Goal: Transaction & Acquisition: Purchase product/service

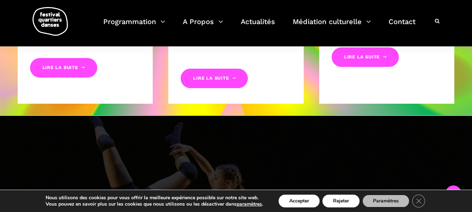
scroll to position [398, 0]
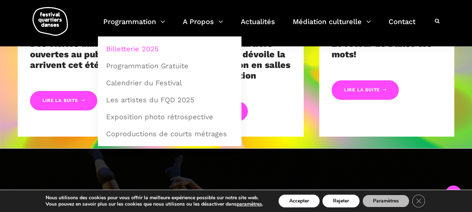
click at [134, 49] on link "Billetterie 2025" at bounding box center [170, 49] width 136 height 16
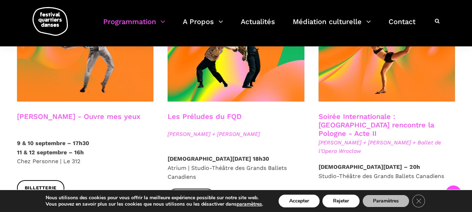
scroll to position [639, 0]
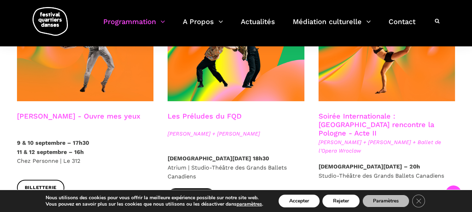
click at [185, 192] on span "Billetterie" at bounding box center [191, 195] width 32 height 7
click at [400, 20] on link "Contact" at bounding box center [401, 26] width 27 height 21
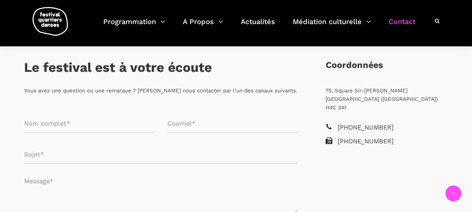
scroll to position [126, 0]
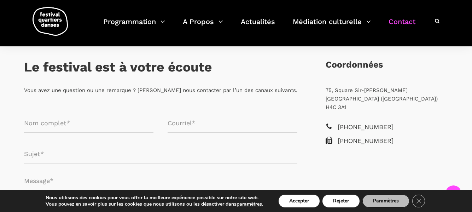
click at [368, 122] on span "[PHONE_NUMBER]" at bounding box center [392, 127] width 111 height 10
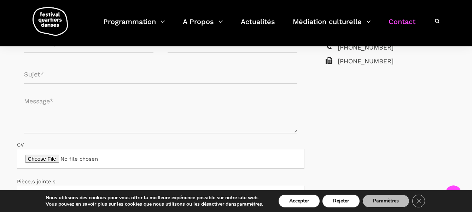
scroll to position [205, 0]
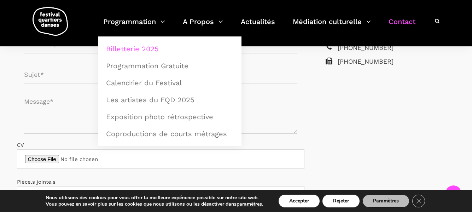
click at [131, 49] on link "Billetterie 2025" at bounding box center [170, 49] width 136 height 16
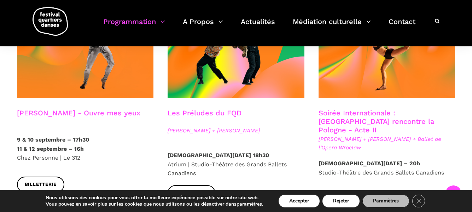
scroll to position [641, 0]
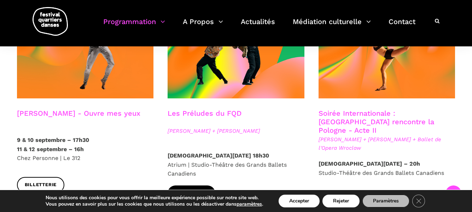
click at [202, 189] on span "Billetterie" at bounding box center [191, 192] width 32 height 7
click at [345, 195] on span "Billetterie" at bounding box center [342, 198] width 32 height 7
click at [334, 191] on link "Billetterie" at bounding box center [342, 199] width 48 height 16
